Goal: Task Accomplishment & Management: Manage account settings

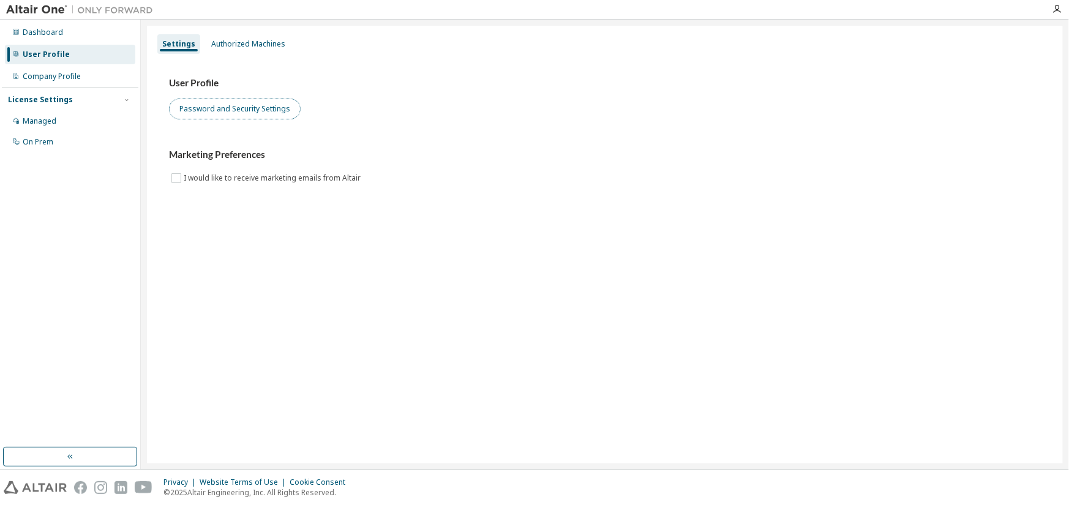
click at [247, 100] on button "Password and Security Settings" at bounding box center [235, 109] width 132 height 21
